Goal: Task Accomplishment & Management: Manage account settings

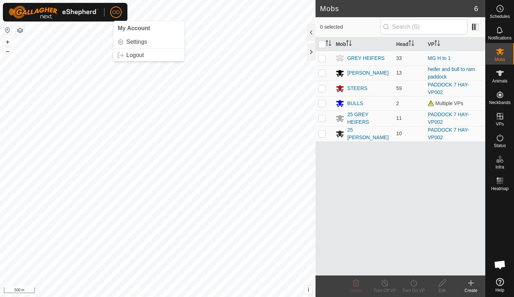
click at [118, 14] on span "OD" at bounding box center [116, 13] width 8 height 8
click at [133, 43] on link "Settings" at bounding box center [148, 41] width 71 height 11
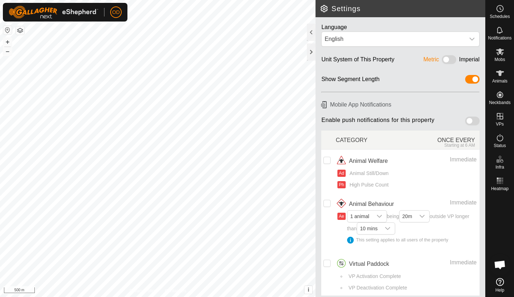
click at [465, 118] on span at bounding box center [472, 121] width 14 height 9
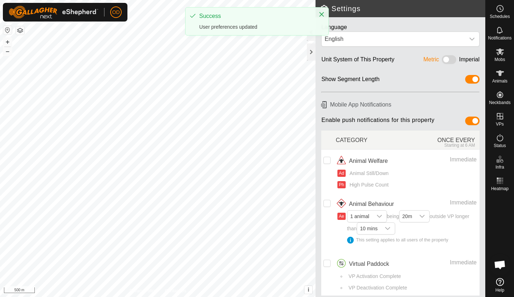
scroll to position [4, 0]
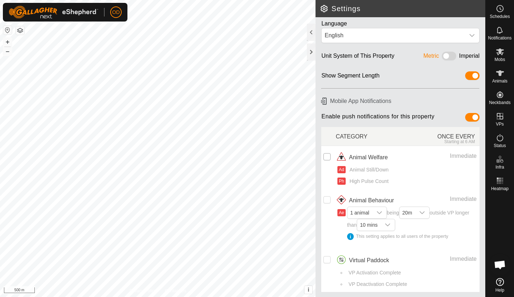
click at [328, 155] on input "checkbox" at bounding box center [326, 156] width 7 height 7
checkbox input "true"
click at [329, 197] on input "Row Unselected" at bounding box center [326, 199] width 7 height 7
checkbox input "true"
click at [382, 224] on div "OD Schedules Notifications Mobs Animals Neckbands VPs Status Infra Heatmap Help…" at bounding box center [257, 148] width 514 height 297
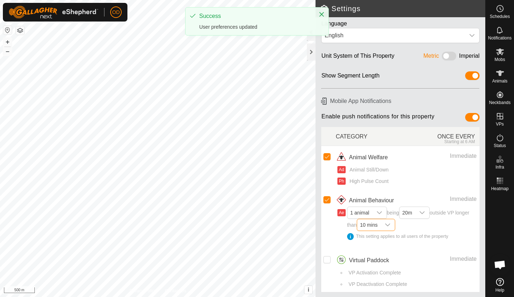
click at [380, 224] on span "10 mins" at bounding box center [368, 224] width 23 height 11
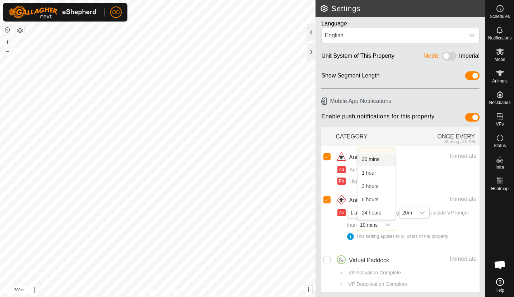
scroll to position [0, 0]
click at [434, 168] on div "Ad Animal Still/Down" at bounding box center [406, 170] width 139 height 8
click at [330, 258] on input "Row Unselected" at bounding box center [326, 259] width 7 height 7
checkbox input "true"
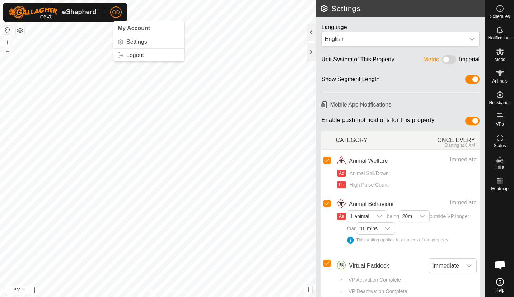
click at [117, 10] on span "OD" at bounding box center [116, 13] width 8 height 8
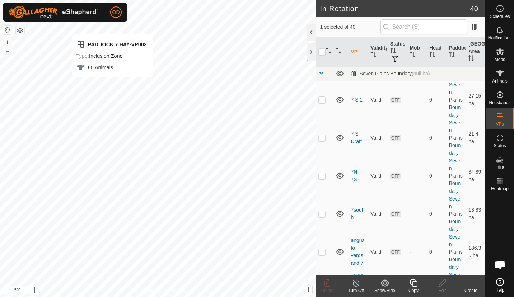
checkbox input "false"
drag, startPoint x: 460, startPoint y: 59, endPoint x: 386, endPoint y: 50, distance: 73.7
click at [386, 50] on tr "VP Validity Status Mob Head Paddock [GEOGRAPHIC_DATA] Area" at bounding box center [400, 51] width 170 height 29
